Goal: Transaction & Acquisition: Purchase product/service

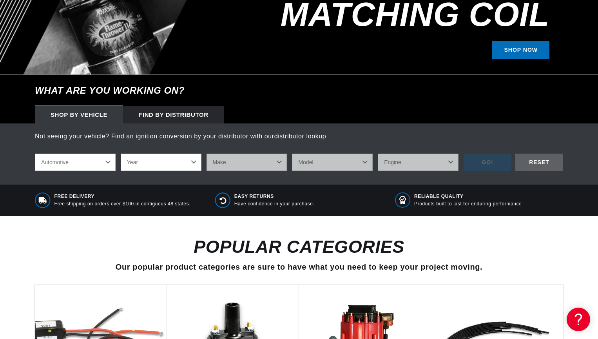
click at [105, 167] on select "Automotive Agricultural Industrial Marine Motorcycle" at bounding box center [75, 162] width 81 height 17
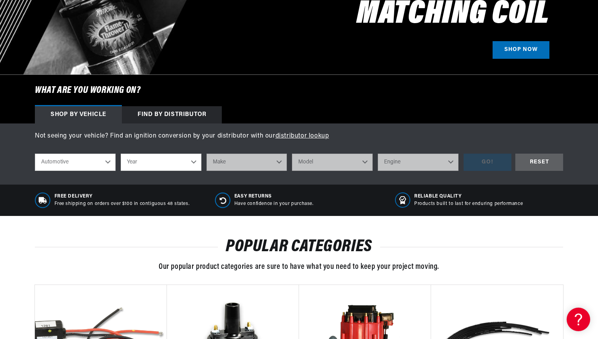
click at [157, 158] on select "Year [DATE] 2021 2020 2019 2018 2017 2016 2015 2014 2013 2012 2011 2010 2009 20…" at bounding box center [161, 162] width 81 height 17
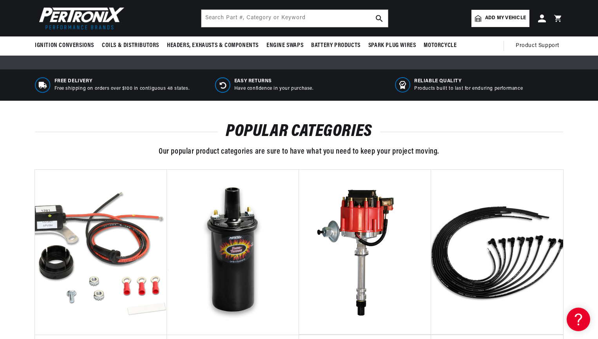
scroll to position [157, 0]
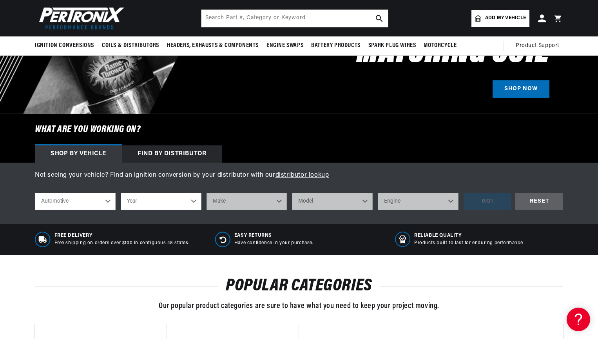
click at [187, 203] on select "Year [DATE] 2021 2020 2019 2018 2017 2016 2015 2014 2013 2012 2011 2010 2009 20…" at bounding box center [161, 201] width 81 height 17
select select "1968"
click at [121, 193] on select "Year [DATE] 2021 2020 2019 2018 2017 2016 2015 2014 2013 2012 2011 2010 2009 20…" at bounding box center [161, 201] width 81 height 17
select select "1968"
click at [257, 198] on select "Make Alfa Romeo American Motors Aston [PERSON_NAME][GEOGRAPHIC_DATA] [PERSON_NA…" at bounding box center [247, 201] width 81 height 17
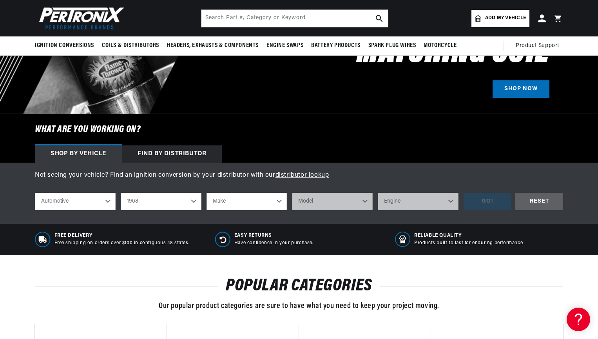
scroll to position [0, 980]
select select "Ford"
click at [207, 193] on select "Make Alfa Romeo American Motors Aston [PERSON_NAME][GEOGRAPHIC_DATA] [PERSON_NA…" at bounding box center [247, 201] width 81 height 17
select select "Ford"
click at [349, 204] on select "Model Bronco Country Sedan Country Squire Custom Custom 500 F-100 F-250 F-350 […" at bounding box center [332, 201] width 81 height 17
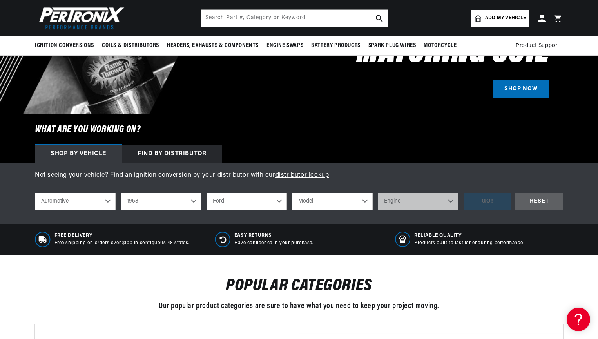
select select "Thunderbird"
click at [292, 193] on select "Model Bronco Country Sedan Country Squire Custom Custom 500 F-100 F-250 F-350 […" at bounding box center [332, 201] width 81 height 17
select select "Thunderbird"
click at [400, 199] on select "Engine 5.4L 5.8L 6.6L 7.5L 390cid / 6.4L 427cid / 7.0L 428cid / 7.0L 429cid / 7…" at bounding box center [418, 201] width 81 height 17
select select "429cid-7.0L"
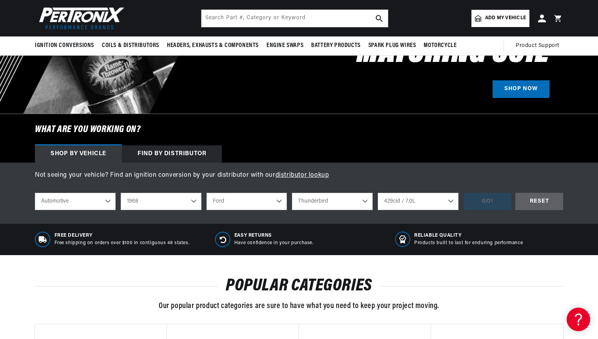
click at [378, 193] on select "Engine 5.4L 5.8L 6.6L 7.5L 390cid / 6.4L 427cid / 7.0L 428cid / 7.0L 429cid / 7…" at bounding box center [418, 201] width 81 height 17
select select "429cid-7.0L"
click at [487, 198] on div "GO!" at bounding box center [488, 202] width 48 height 18
